Goal: Find specific page/section

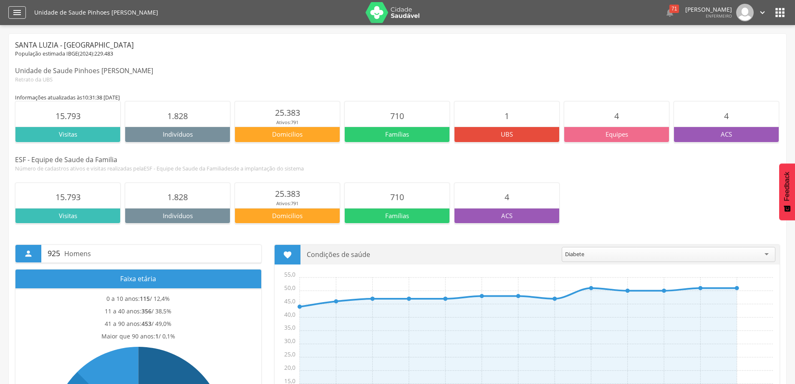
click at [14, 13] on icon "" at bounding box center [17, 13] width 10 height 10
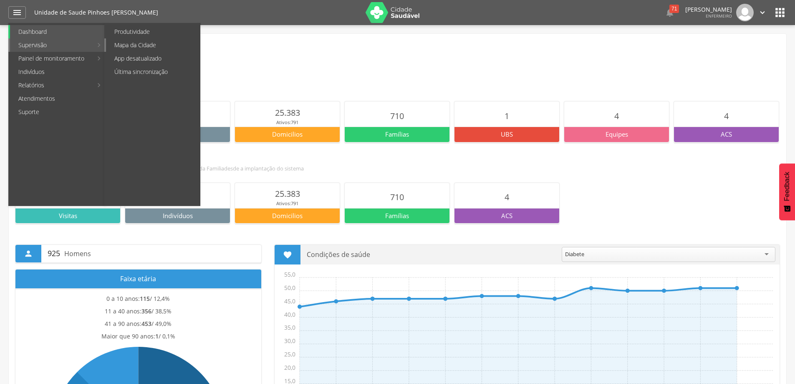
click at [116, 43] on link "Mapa da Cidade" at bounding box center [153, 44] width 94 height 13
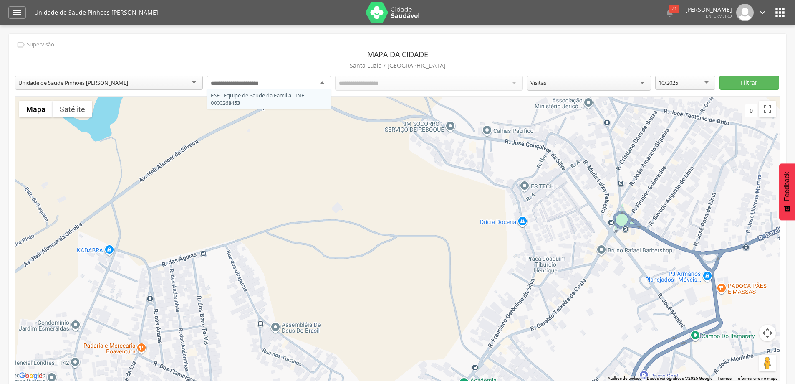
click at [320, 83] on div at bounding box center [269, 83] width 124 height 15
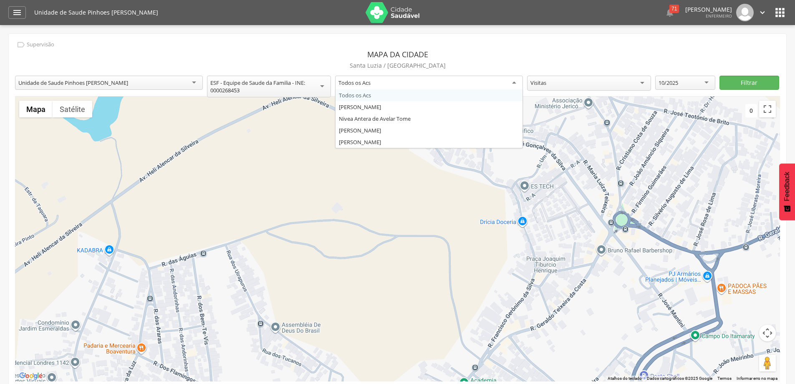
click at [512, 84] on div "Todos os Acs" at bounding box center [429, 83] width 188 height 15
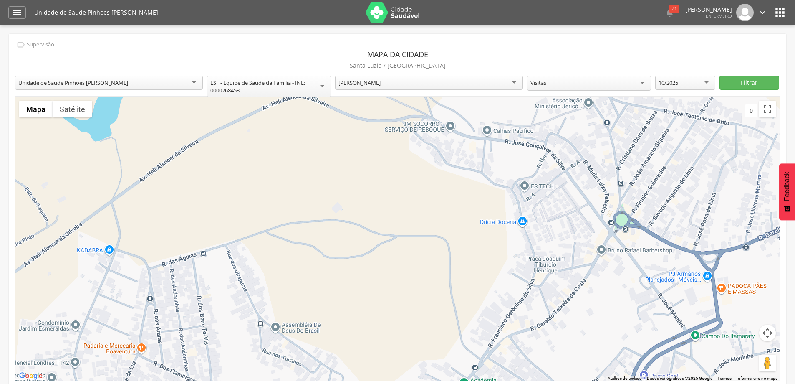
scroll to position [10, 0]
click at [644, 83] on div "Visitas" at bounding box center [589, 83] width 124 height 15
click at [734, 81] on button "Filtrar" at bounding box center [750, 83] width 60 height 14
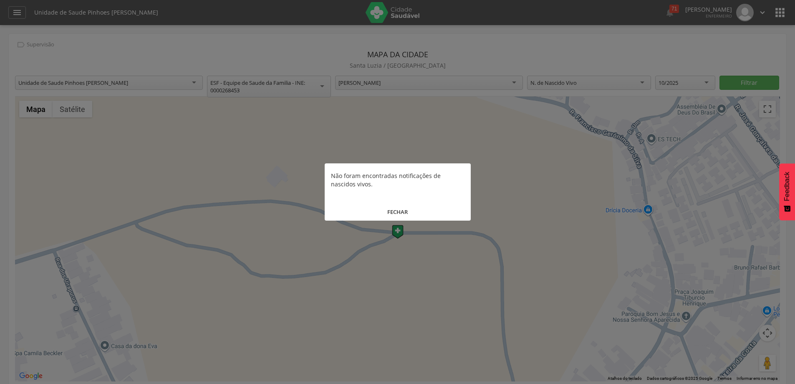
click at [404, 213] on button "FECHAR" at bounding box center [398, 212] width 146 height 18
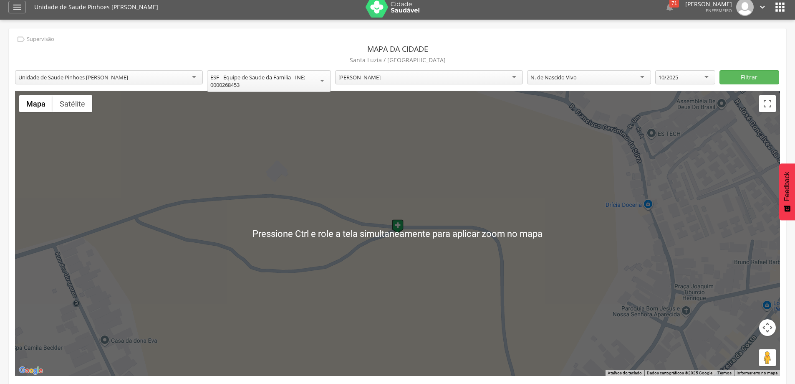
scroll to position [0, 0]
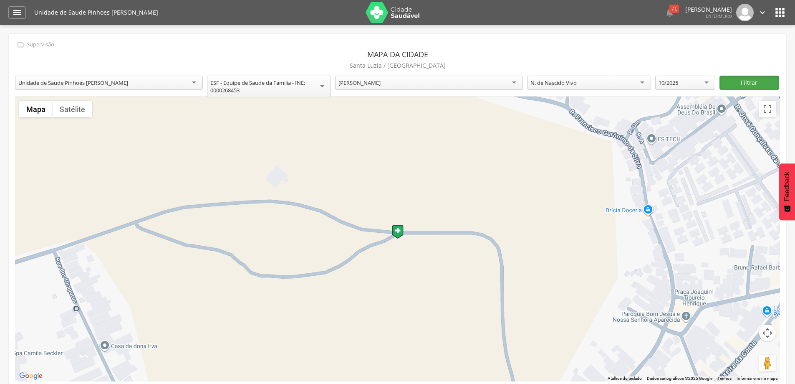
click at [736, 83] on button "Filtrar" at bounding box center [750, 83] width 60 height 14
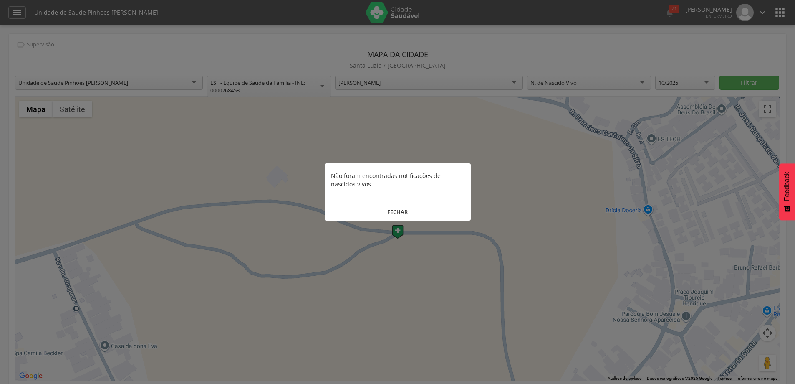
click at [390, 215] on button "FECHAR" at bounding box center [398, 212] width 146 height 18
